Goal: Communication & Community: Connect with others

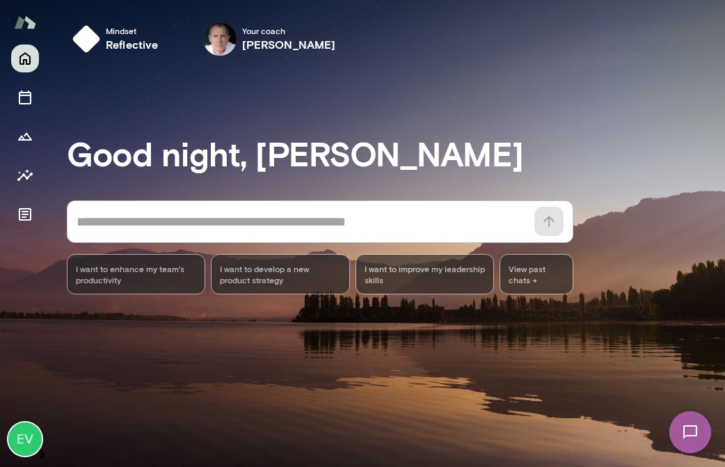
click at [694, 439] on img at bounding box center [690, 432] width 57 height 57
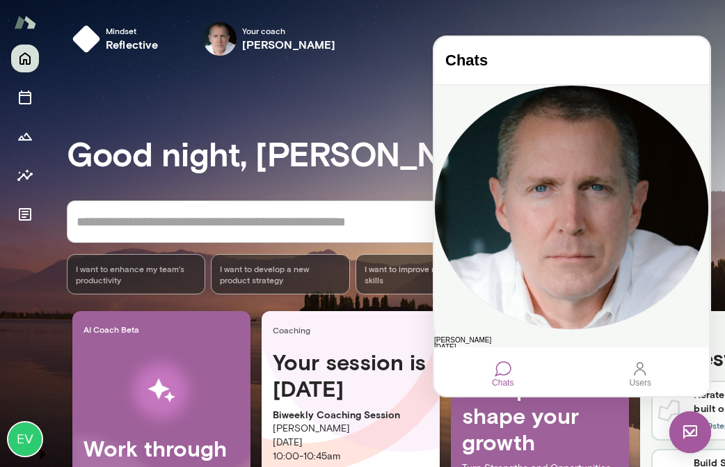
click at [543, 351] on div "hey [PERSON_NAME] first release is deployed and has an "activation block height…" at bounding box center [571, 375] width 275 height 49
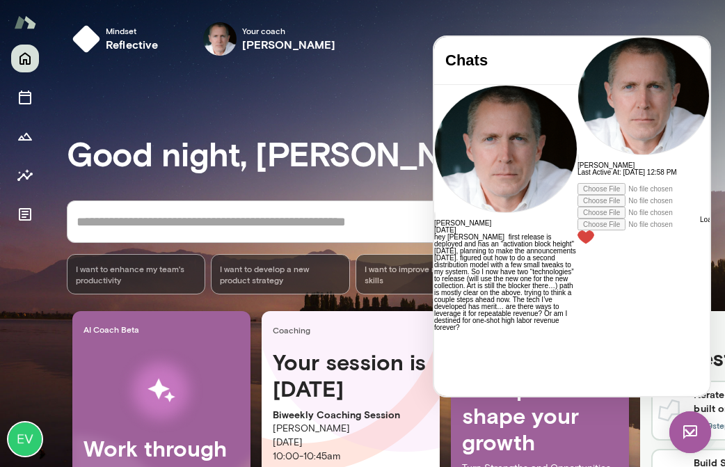
scroll to position [8190, 0]
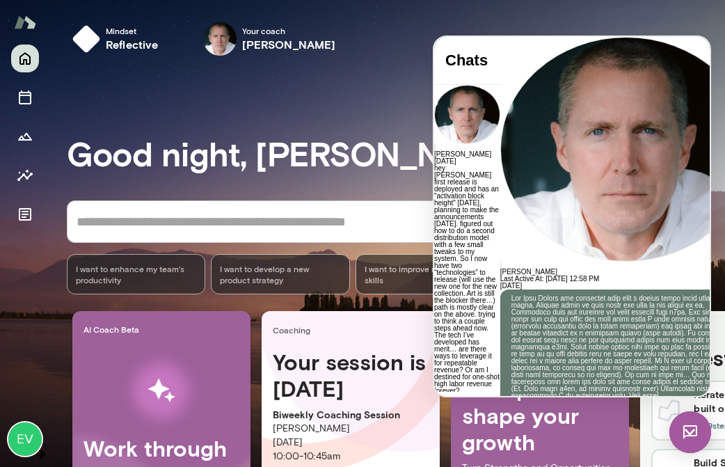
drag, startPoint x: 684, startPoint y: 311, endPoint x: 623, endPoint y: 310, distance: 60.5
drag, startPoint x: 666, startPoint y: 313, endPoint x: 521, endPoint y: 313, distance: 144.7
click at [319, 161] on h3 "Good night, [PERSON_NAME]" at bounding box center [396, 153] width 658 height 39
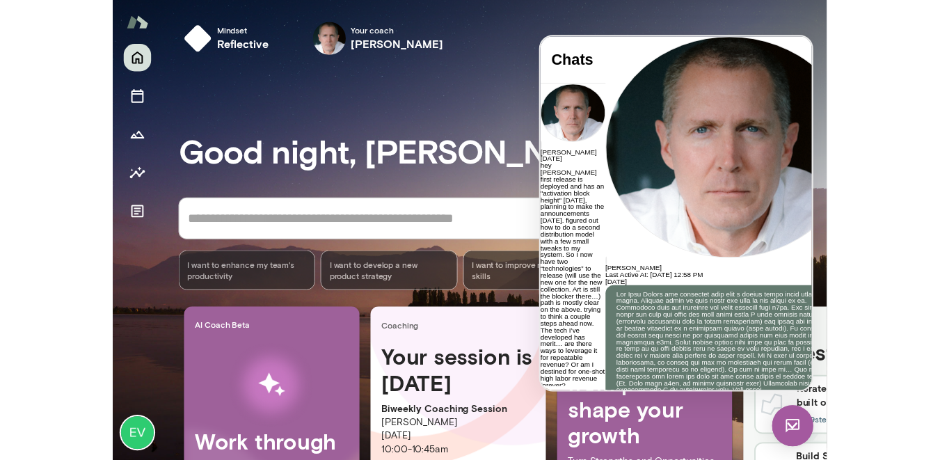
scroll to position [8, 0]
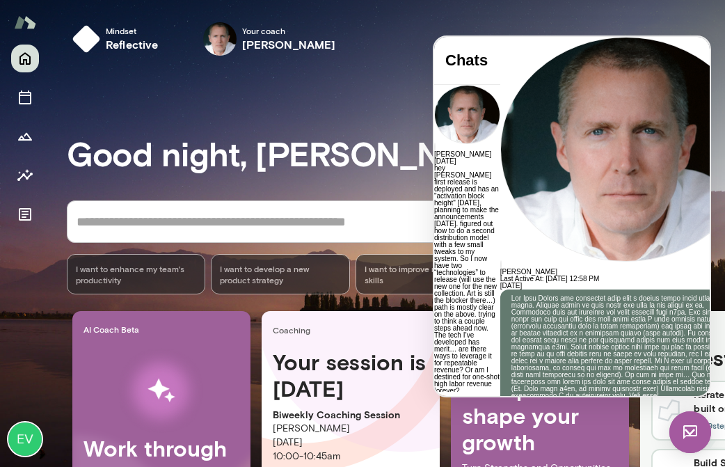
click at [372, 47] on div "Mindset reflective Your coach [PERSON_NAME] Your coach [PERSON_NAME]" at bounding box center [396, 39] width 658 height 45
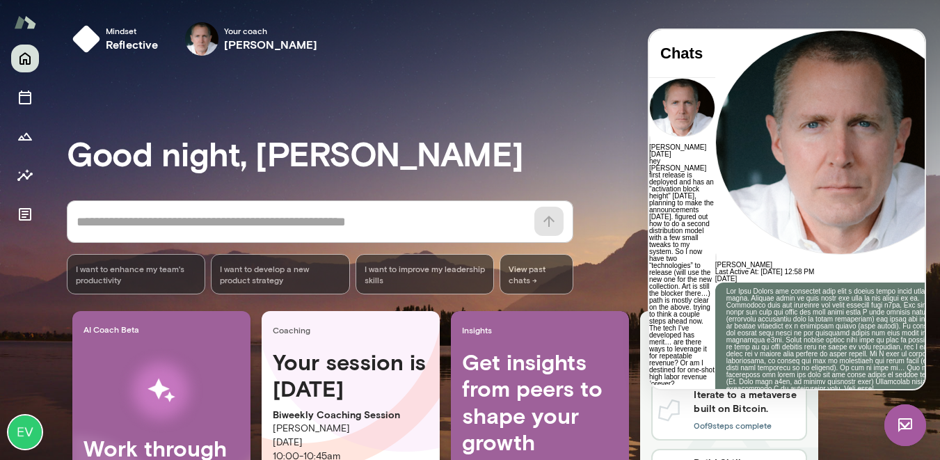
scroll to position [0, 0]
drag, startPoint x: 818, startPoint y: 333, endPoint x: 670, endPoint y: 282, distance: 156.0
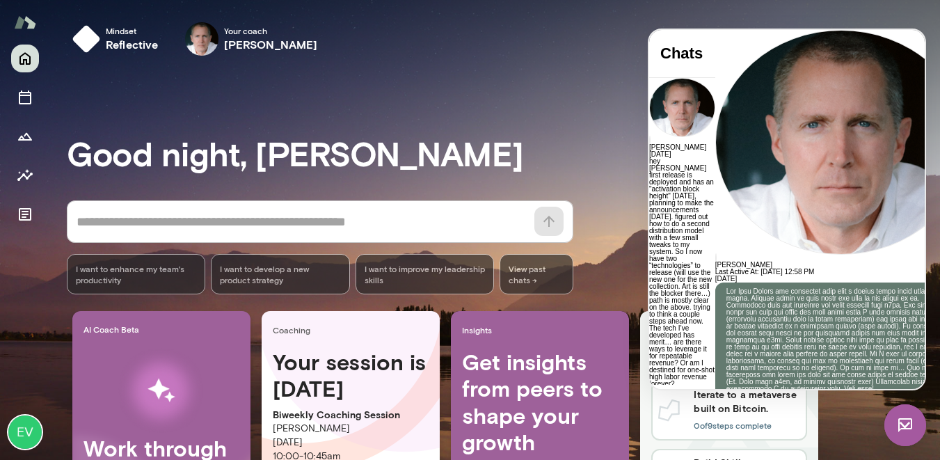
scroll to position [22, 0]
drag, startPoint x: 834, startPoint y: 340, endPoint x: 717, endPoint y: 334, distance: 117.1
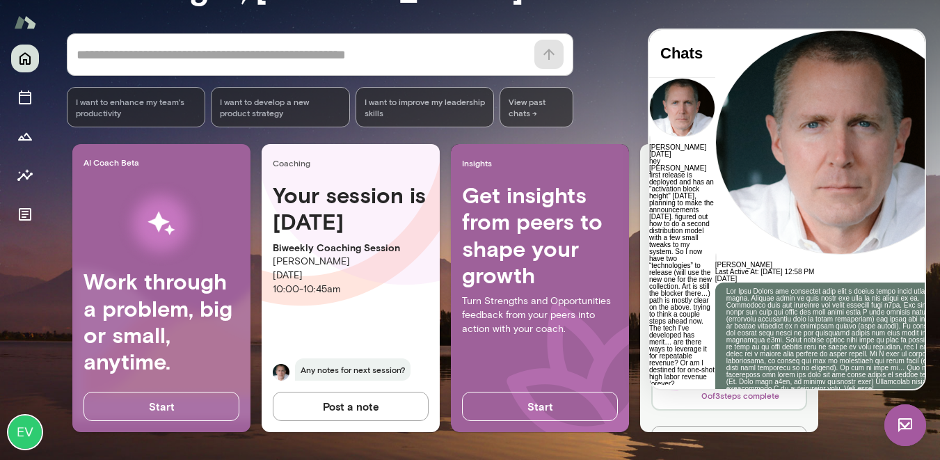
click at [724, 423] on img at bounding box center [905, 425] width 42 height 42
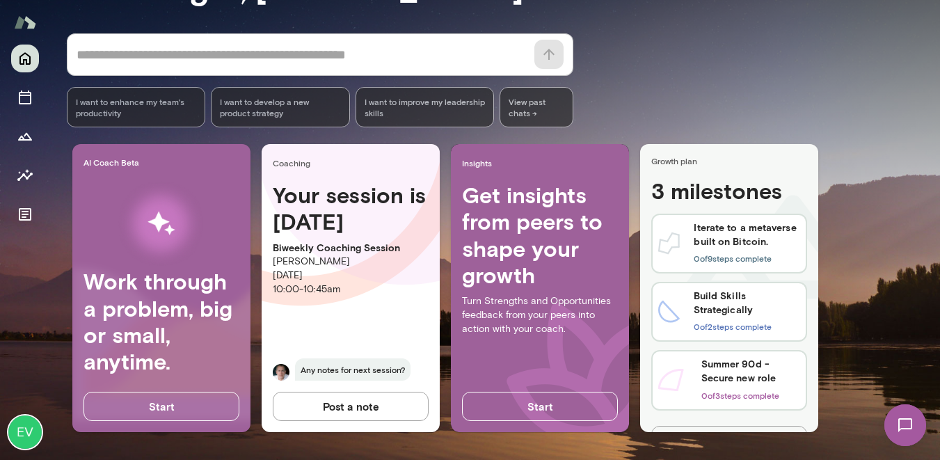
click at [724, 436] on img at bounding box center [905, 425] width 57 height 57
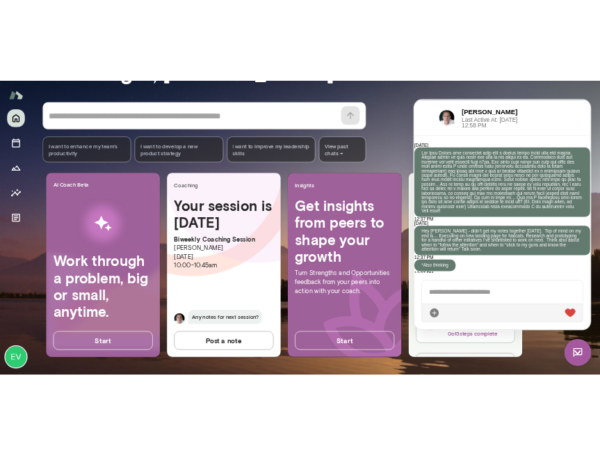
scroll to position [8190, 0]
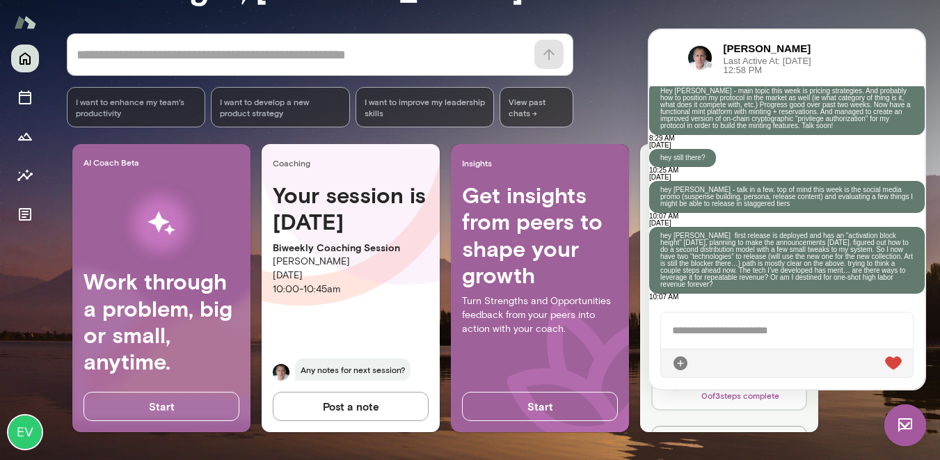
click at [724, 328] on div at bounding box center [787, 330] width 252 height 36
click at [590, 119] on div "* ​ ​ I want to enhance my team's productivity I want to develop a new product …" at bounding box center [503, 80] width 873 height 94
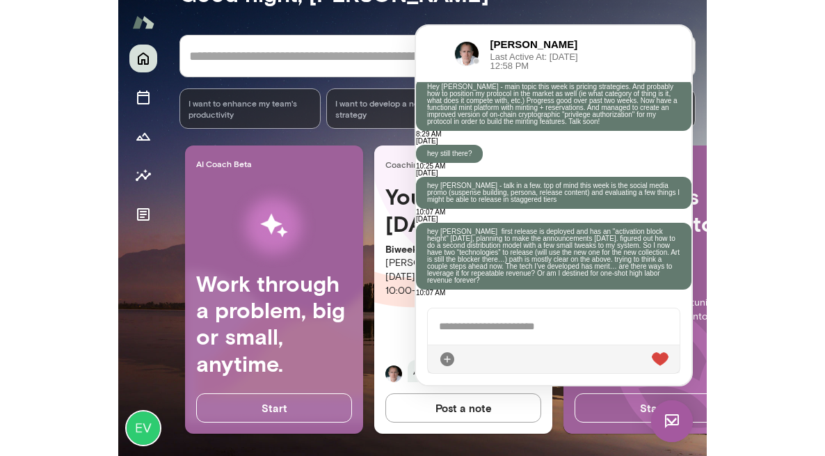
scroll to position [97, 0]
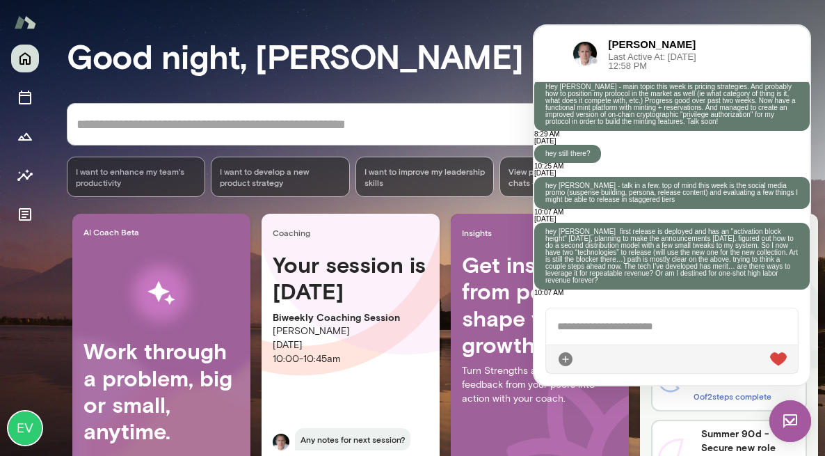
click at [547, 37] on div "[PERSON_NAME] Last Active At: [DATE] 12:58 PM" at bounding box center [631, 53] width 173 height 33
click at [513, 25] on div "Good night, [PERSON_NAME] * ​ ​ I want to enhance my team's productivity I want…" at bounding box center [446, 249] width 758 height 527
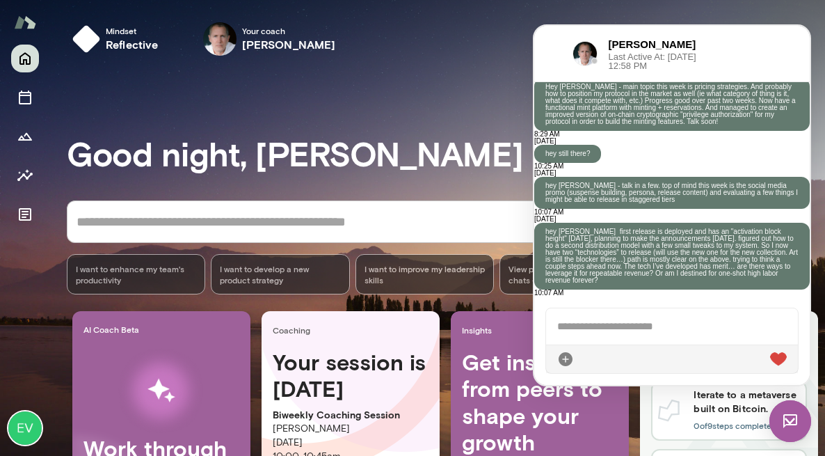
scroll to position [8190, 0]
click at [305, 126] on div "Good night, [PERSON_NAME] * ​ ​ I want to enhance my team's productivity I want…" at bounding box center [446, 346] width 758 height 527
click at [23, 58] on icon "Home" at bounding box center [25, 58] width 17 height 17
click at [708, 326] on div at bounding box center [672, 326] width 252 height 36
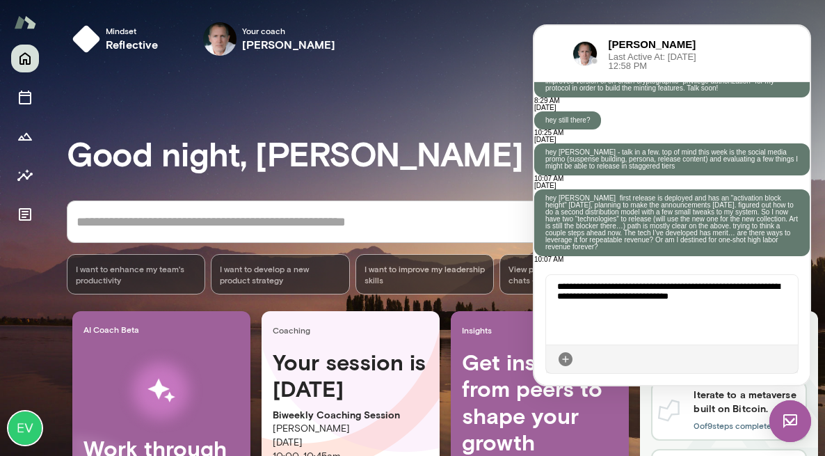
scroll to position [109, 0]
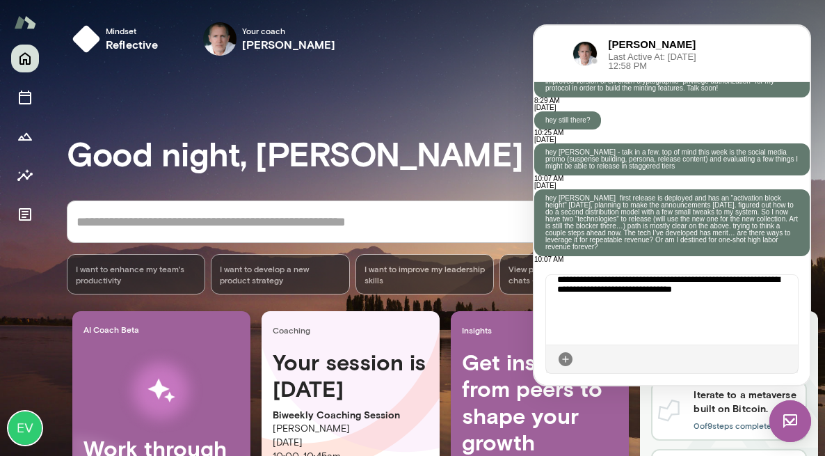
click at [724, 359] on icon at bounding box center [787, 359] width 0 height 0
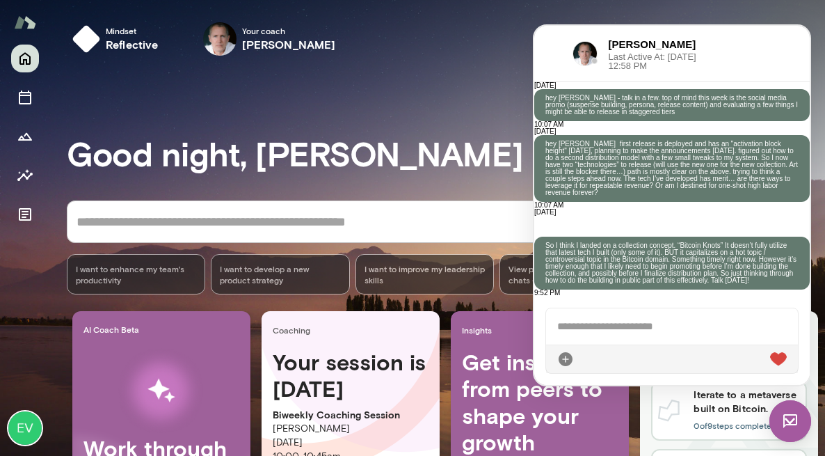
scroll to position [8433, 0]
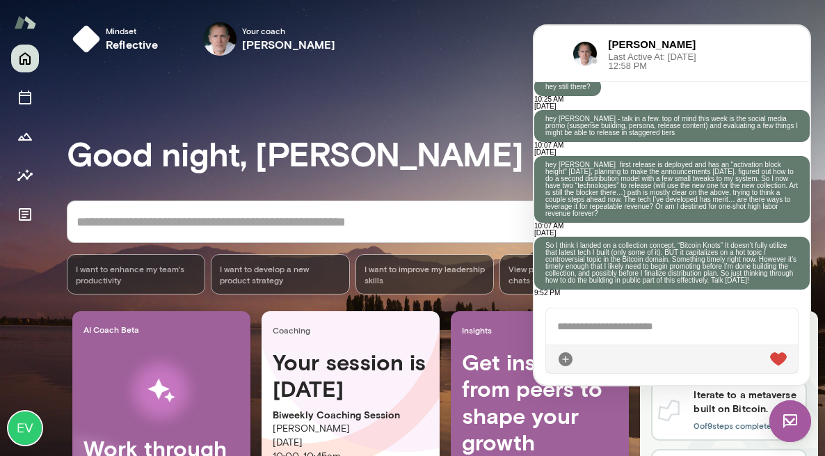
click at [450, 80] on div "Mindset reflective Your coach [PERSON_NAME] Your coach [PERSON_NAME]" at bounding box center [437, 41] width 775 height 83
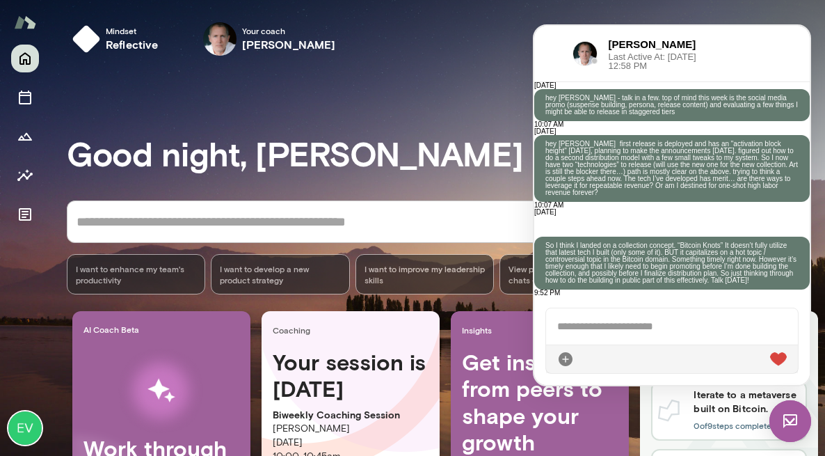
scroll to position [8440, 0]
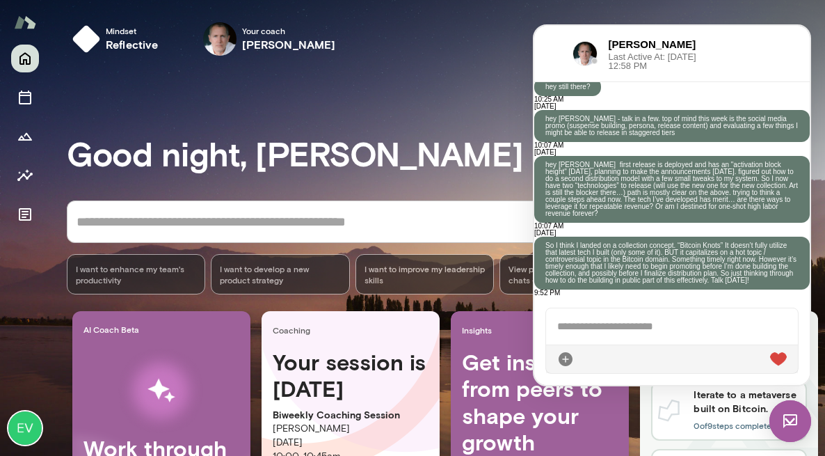
click at [500, 120] on div "Good night, [PERSON_NAME] * ​ ​ I want to enhance my team's productivity I want…" at bounding box center [446, 346] width 758 height 527
